Goal: Navigation & Orientation: Find specific page/section

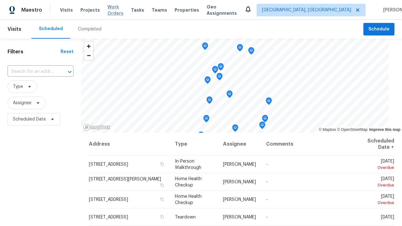
click at [116, 10] on span "Work Orders" at bounding box center [115, 10] width 16 height 13
